Goal: Book appointment/travel/reservation

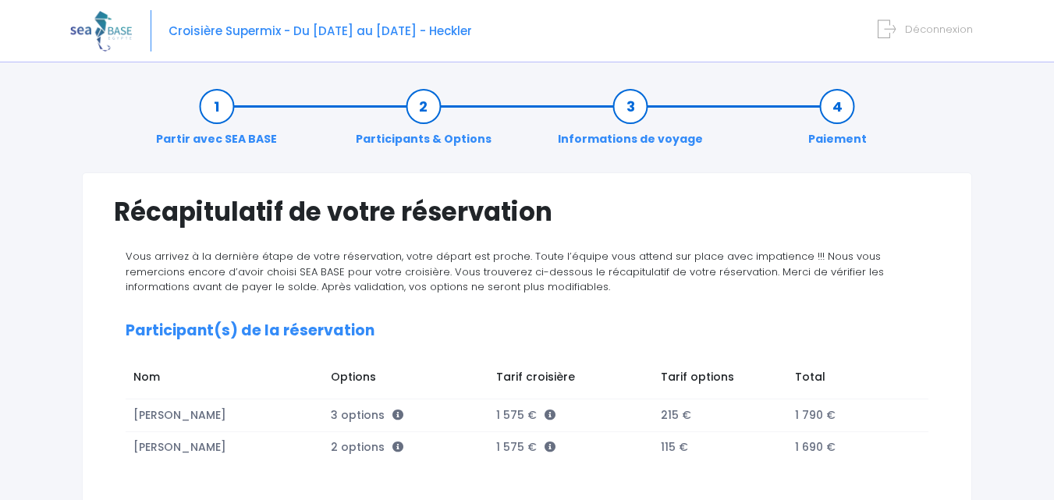
click at [228, 119] on link "Partir avec SEA BASE" at bounding box center [216, 122] width 137 height 49
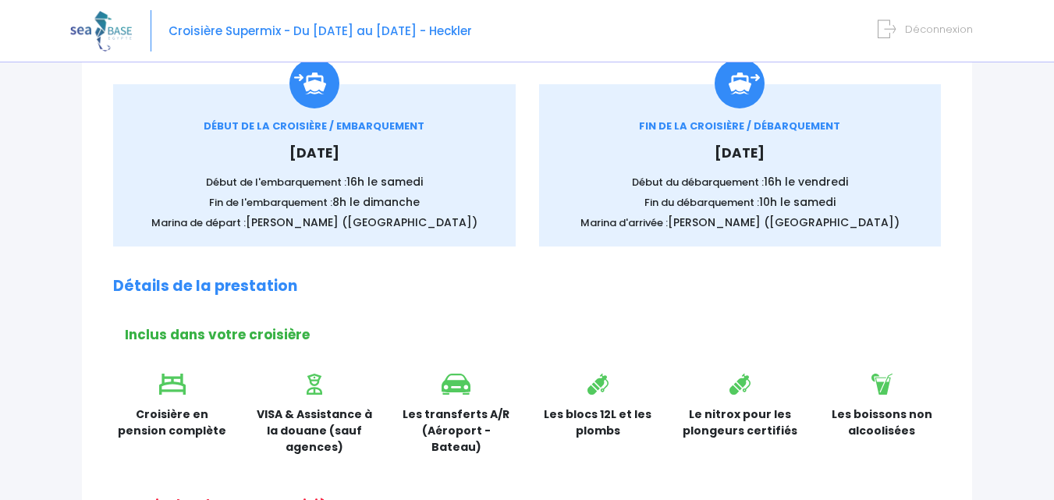
scroll to position [234, 0]
drag, startPoint x: 412, startPoint y: 184, endPoint x: 428, endPoint y: 184, distance: 16.4
click at [428, 184] on p "Début de l'embarquement : 16h le [DATE]" at bounding box center [315, 182] width 356 height 16
click at [428, 184] on p "Début de l'embarquement : 16h le samedi" at bounding box center [315, 182] width 356 height 16
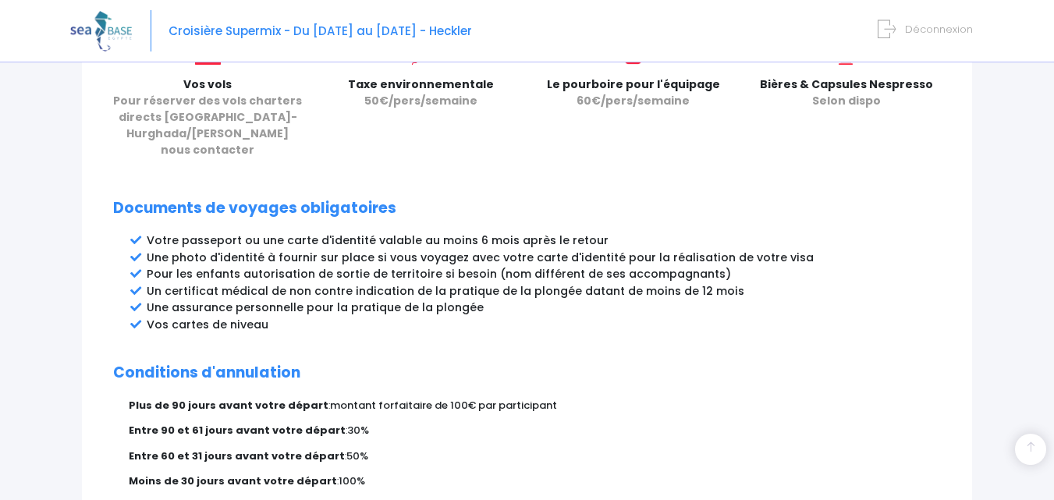
scroll to position [780, 0]
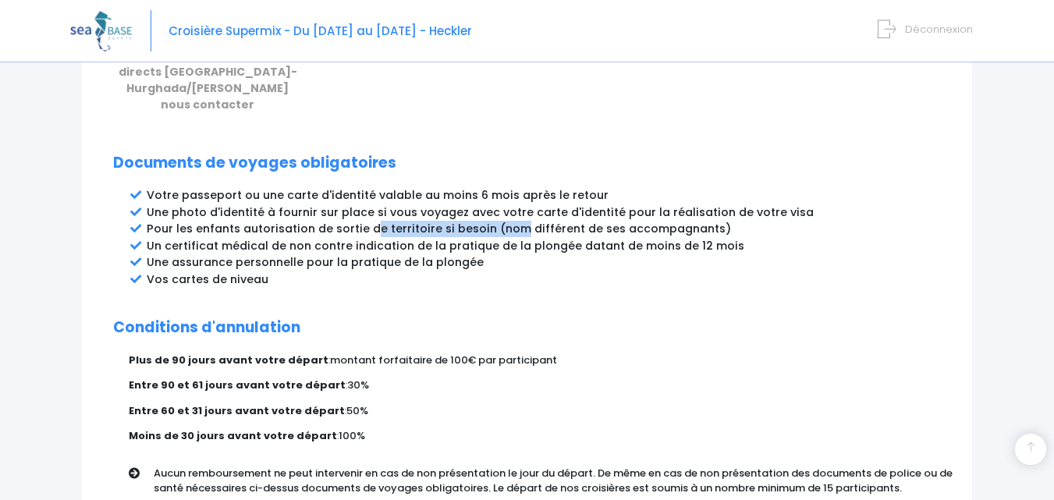
drag, startPoint x: 385, startPoint y: 210, endPoint x: 509, endPoint y: 208, distance: 123.3
click at [509, 221] on li "Pour les enfants autorisation de sortie de territoire si besoin (nom différent …" at bounding box center [544, 229] width 794 height 16
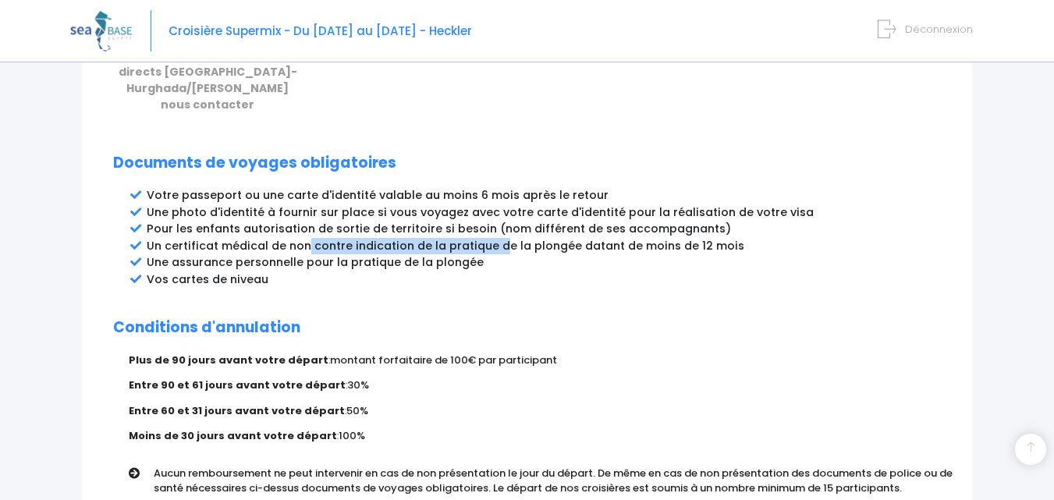
drag, startPoint x: 322, startPoint y: 225, endPoint x: 503, endPoint y: 229, distance: 181.1
click at [503, 238] on li "Un certificat médical de non contre indication de la pratique de la plongée dat…" at bounding box center [544, 246] width 794 height 16
drag, startPoint x: 286, startPoint y: 228, endPoint x: 373, endPoint y: 227, distance: 86.6
click at [373, 238] on li "Un certificat médical de non contre indication de la pratique de la plongée dat…" at bounding box center [544, 246] width 794 height 16
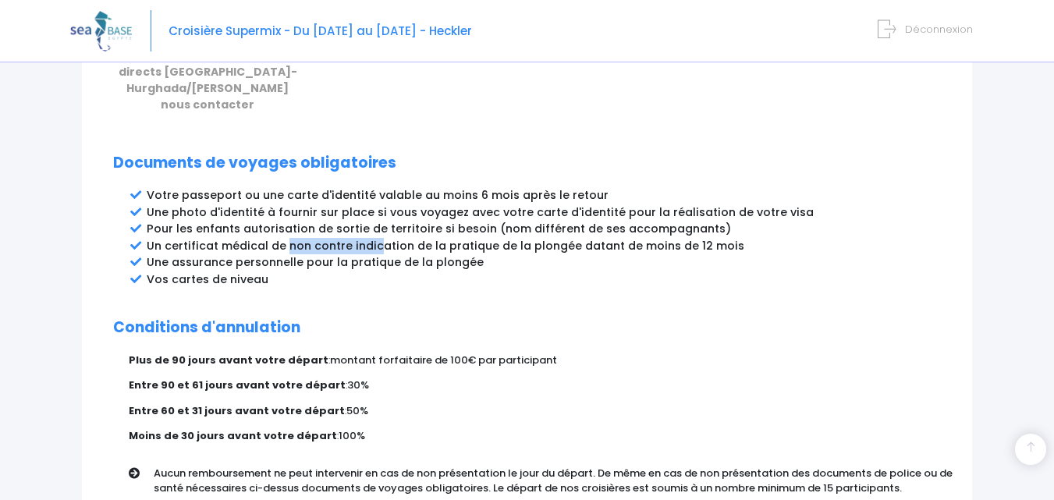
click at [373, 238] on li "Un certificat médical de non contre indication de la pratique de la plongée dat…" at bounding box center [544, 246] width 794 height 16
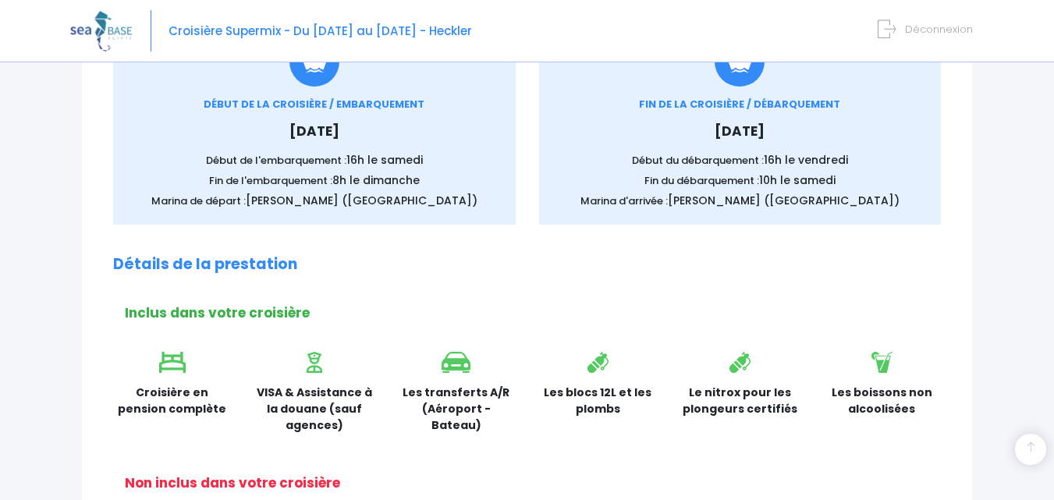
scroll to position [0, 0]
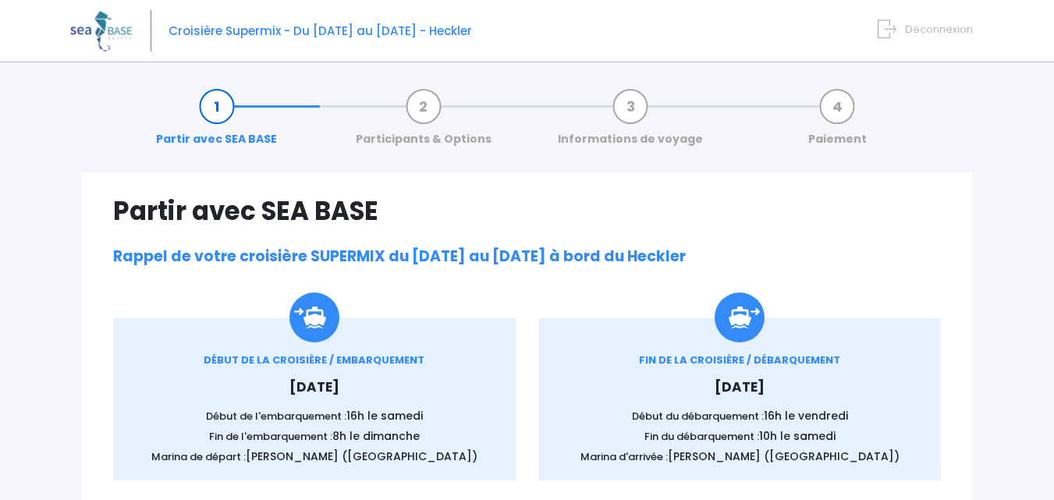
click at [439, 125] on link "Participants & Options" at bounding box center [423, 122] width 151 height 49
click at [428, 111] on link "Participants & Options" at bounding box center [423, 122] width 151 height 49
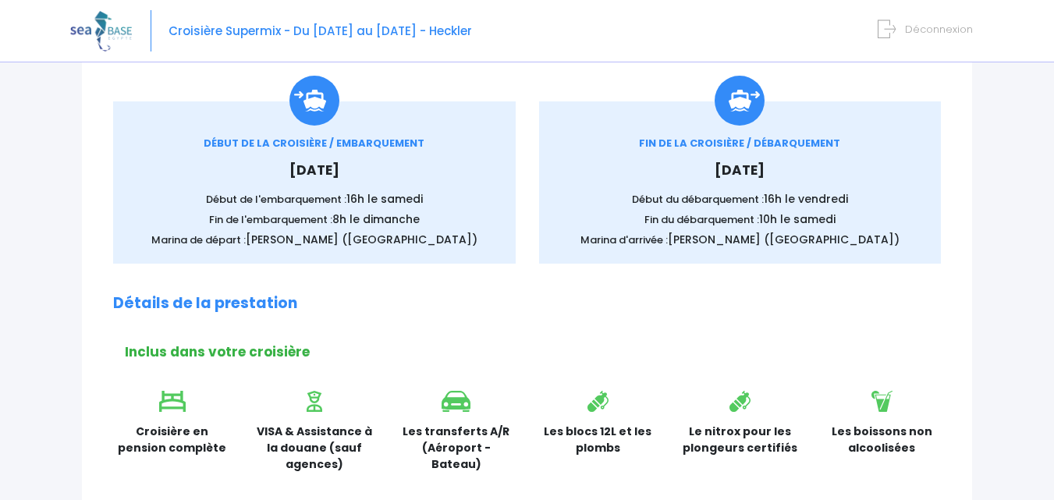
scroll to position [468, 0]
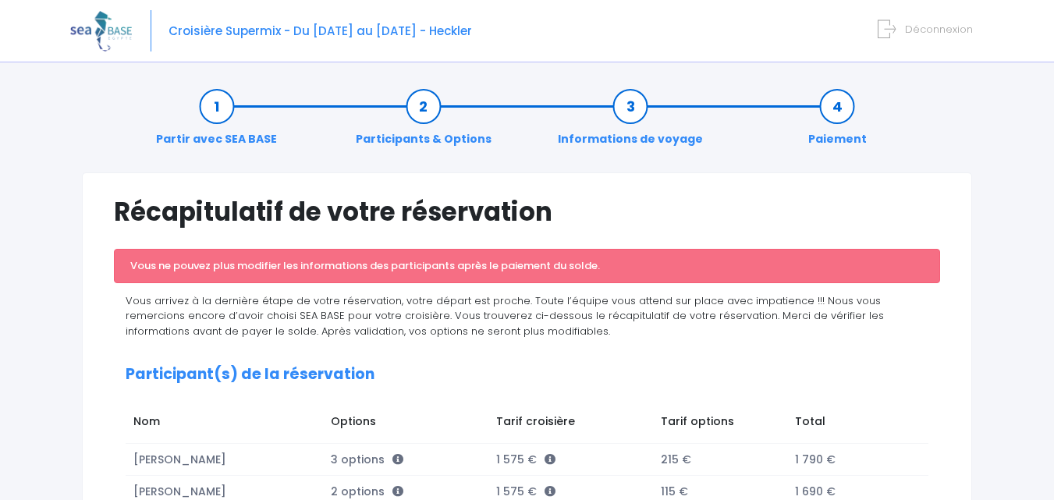
click at [419, 133] on link "Participants & Options" at bounding box center [423, 122] width 151 height 49
click at [430, 105] on link "Participants & Options" at bounding box center [423, 122] width 151 height 49
